Goal: Answer question/provide support

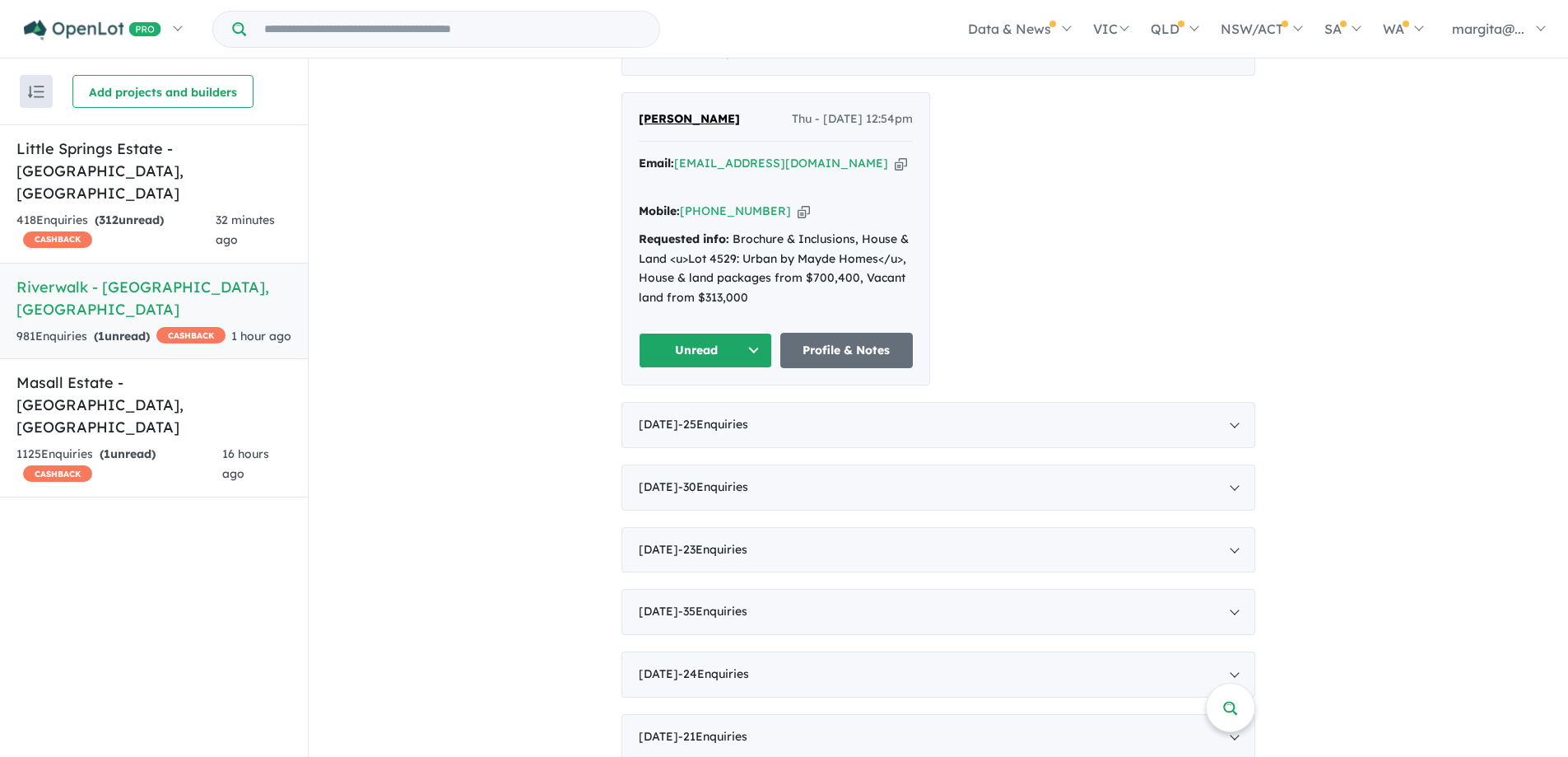
scroll to position [659, 0]
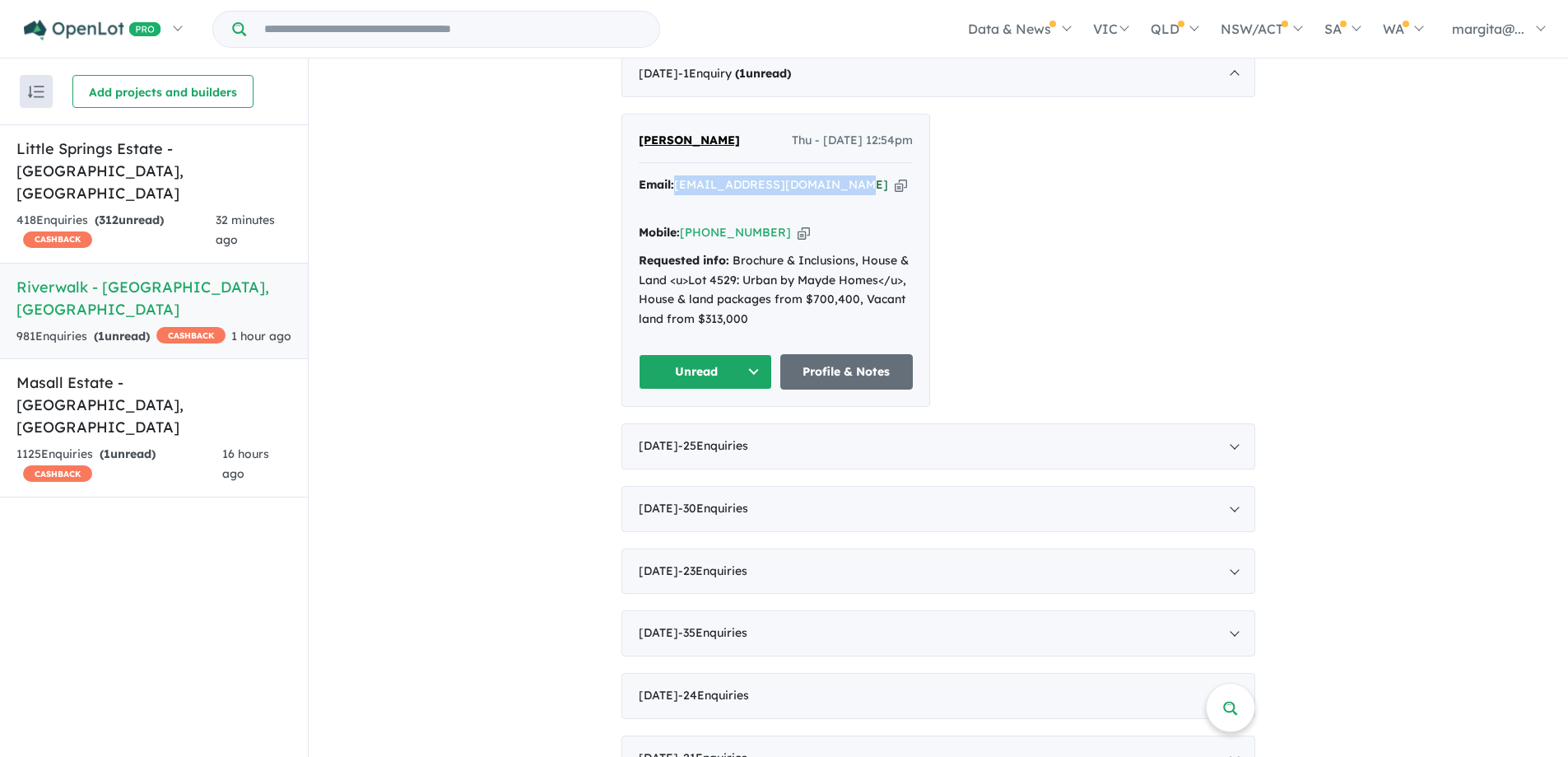
drag, startPoint x: 851, startPoint y: 206, endPoint x: 674, endPoint y: 205, distance: 177.0
click at [674, 205] on div "Email: [EMAIL_ADDRESS][DOMAIN_NAME] Copied!" at bounding box center [776, 195] width 274 height 39
copy a%20Riverwalk%20-%20Werribee"] "[EMAIL_ADDRESS][DOMAIN_NAME]"
click at [990, 260] on div "[PERSON_NAME] Thu - [DATE] 12:54pm Email: [EMAIL_ADDRESS][DOMAIN_NAME] Copied! …" at bounding box center [938, 260] width 634 height 293
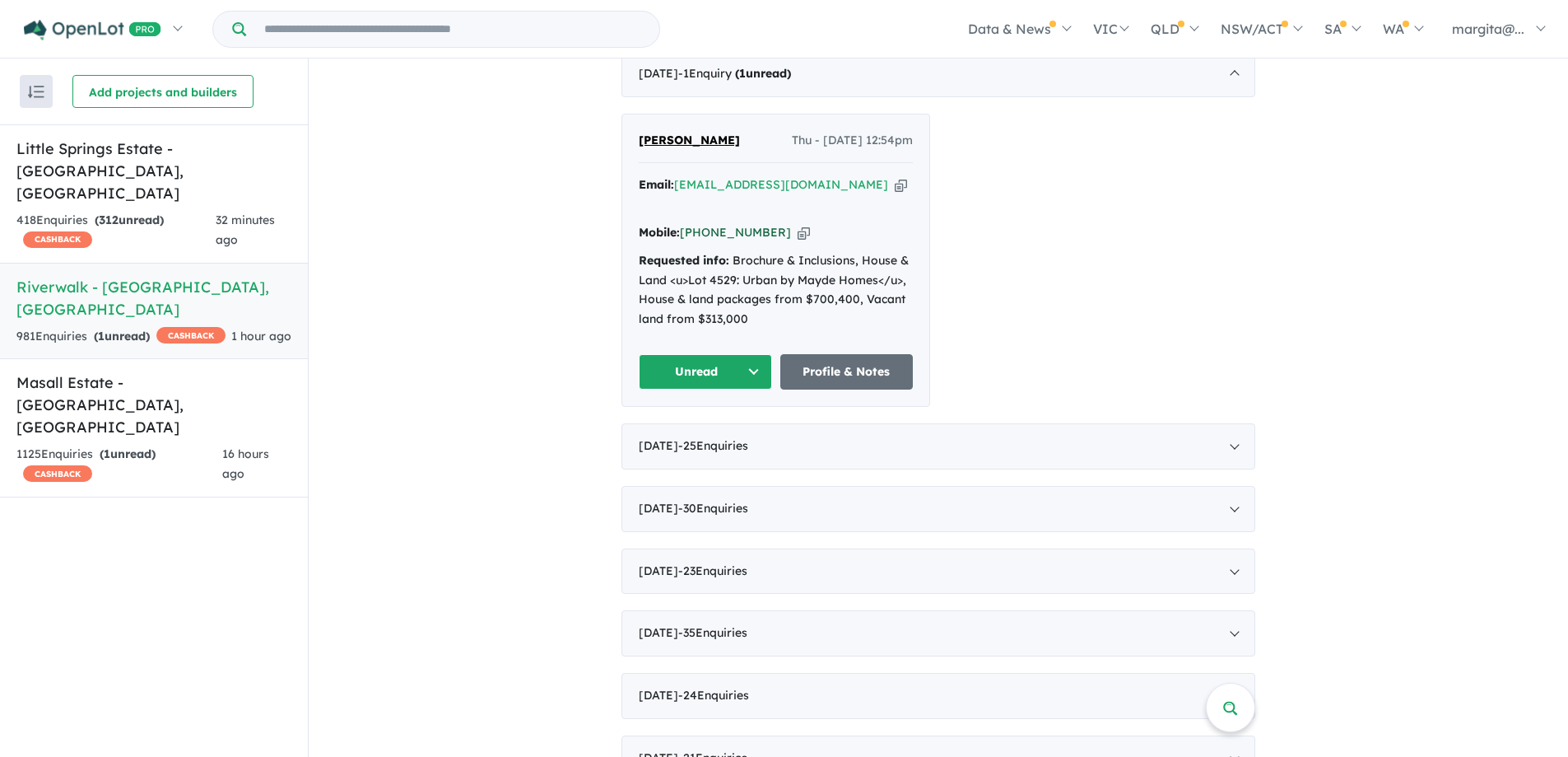
drag, startPoint x: 771, startPoint y: 245, endPoint x: 704, endPoint y: 245, distance: 67.0
click at [704, 243] on div "Mobile: [PHONE_NUMBER] Copied!" at bounding box center [776, 232] width 274 height 20
copy link "450 560 545"
drag, startPoint x: 745, startPoint y: 154, endPoint x: 633, endPoint y: 152, distance: 112.0
click at [633, 152] on div "[PERSON_NAME] Thu - [DATE] 12:54pm Email: [EMAIL_ADDRESS][DOMAIN_NAME] Copied! …" at bounding box center [776, 260] width 307 height 291
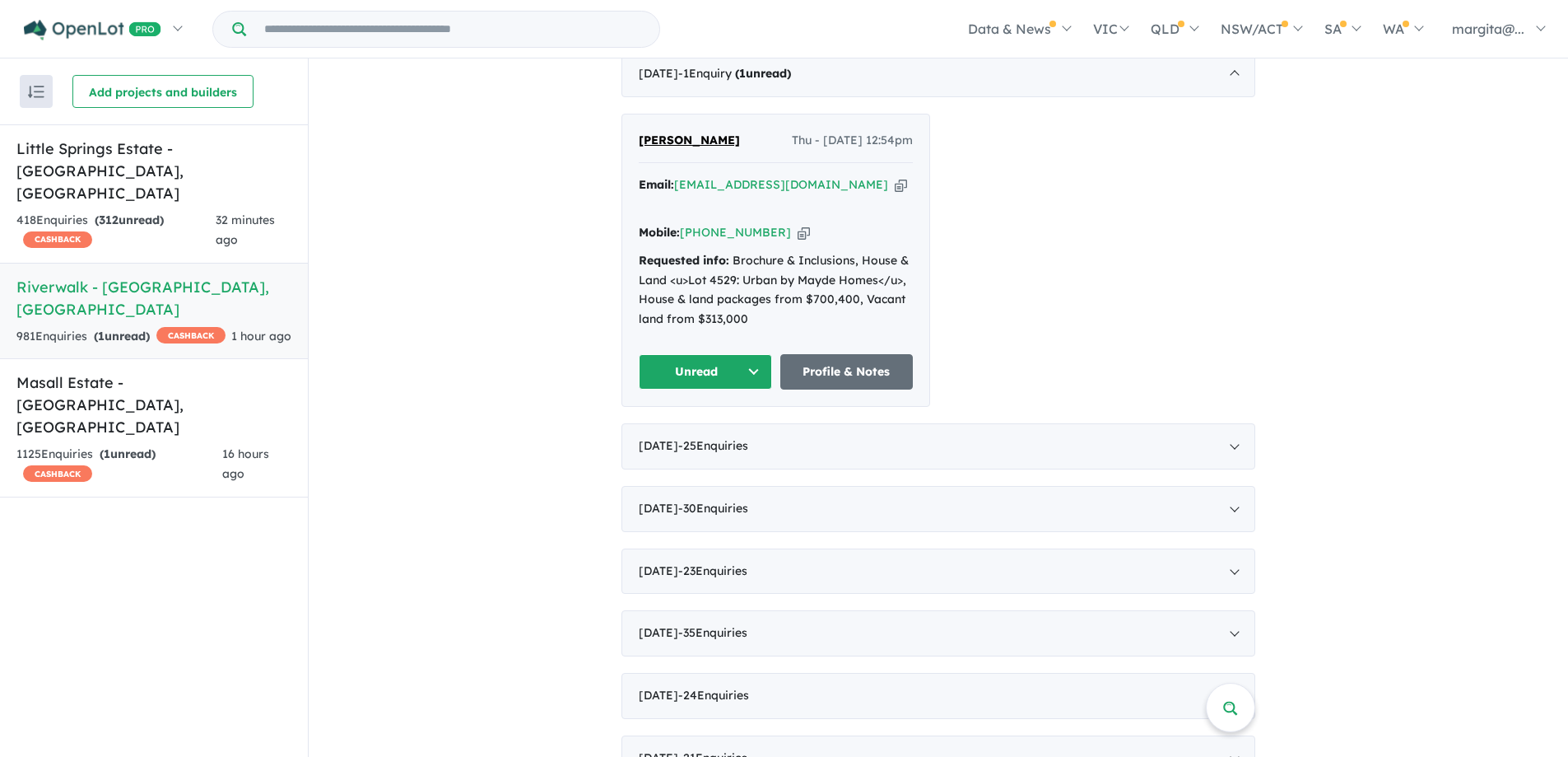
copy span "[PERSON_NAME]"
click at [741, 390] on button "Unread" at bounding box center [705, 372] width 133 height 36
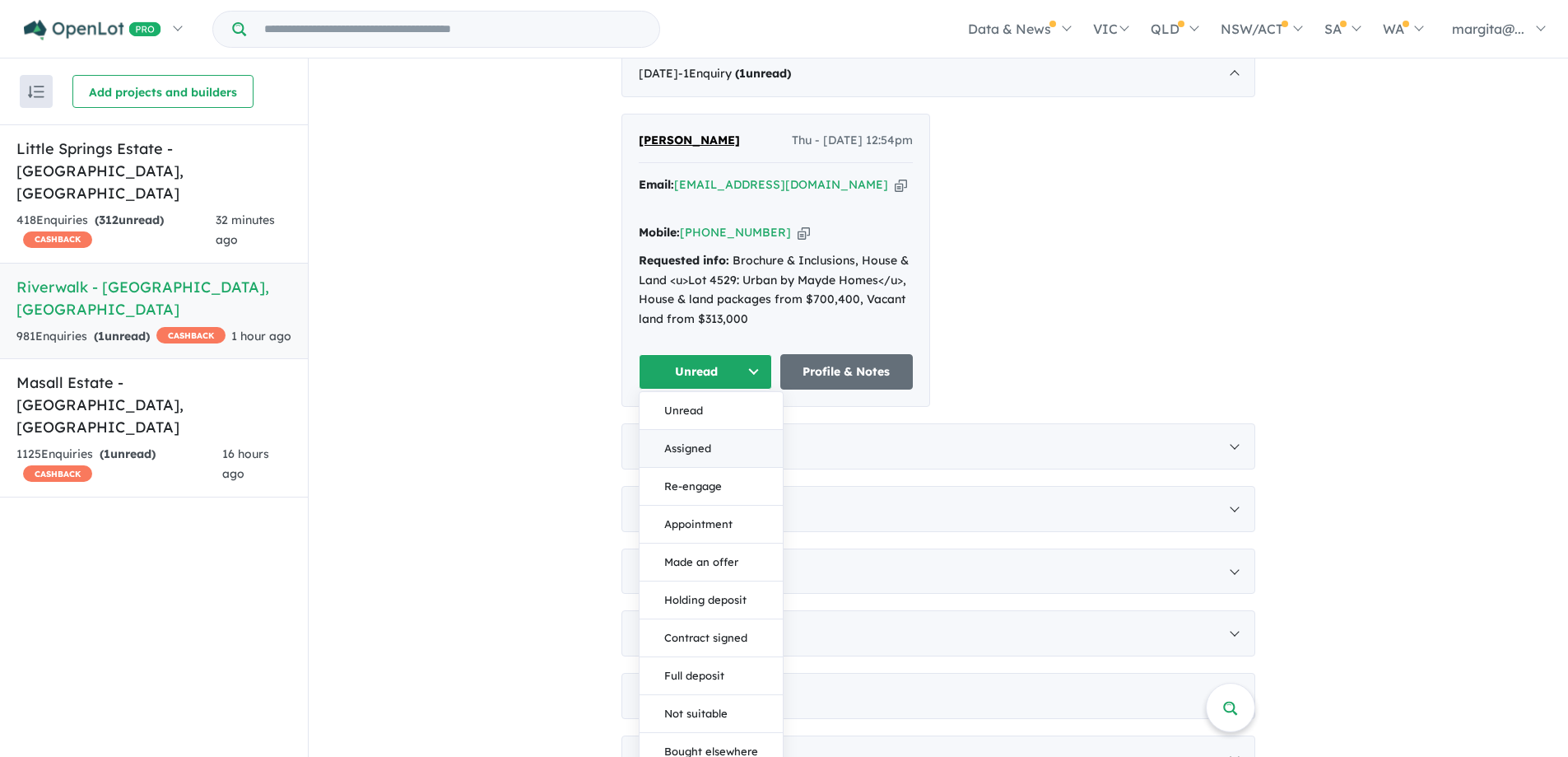
click at [681, 461] on button "Assigned" at bounding box center [711, 449] width 143 height 37
